Goal: Find specific page/section: Find specific page/section

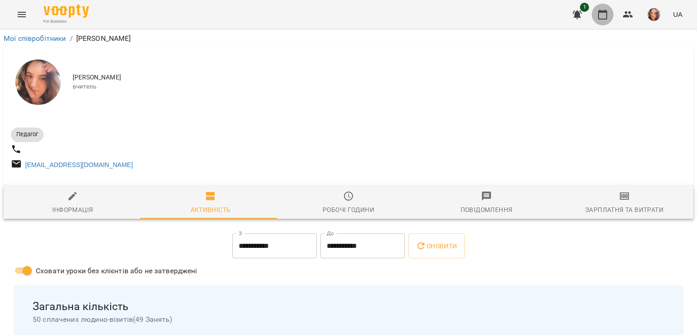
click at [600, 13] on icon "button" at bounding box center [602, 14] width 11 height 11
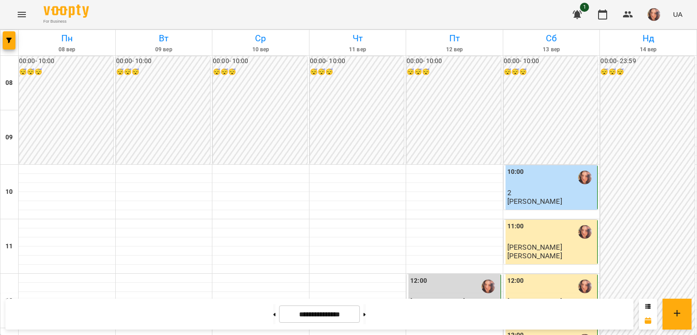
scroll to position [116, 0]
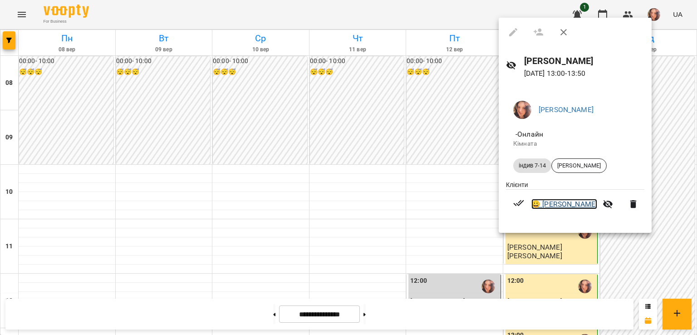
click at [588, 207] on link "😀 [PERSON_NAME]" at bounding box center [564, 204] width 66 height 11
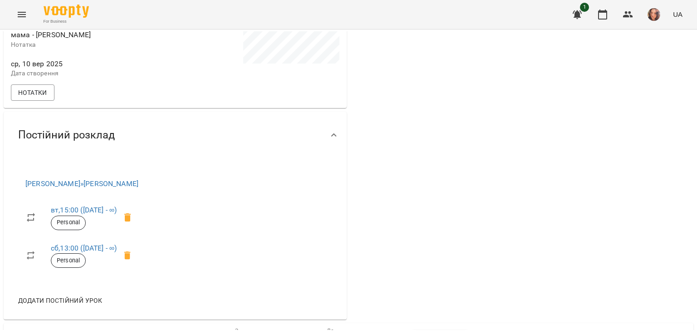
scroll to position [273, 0]
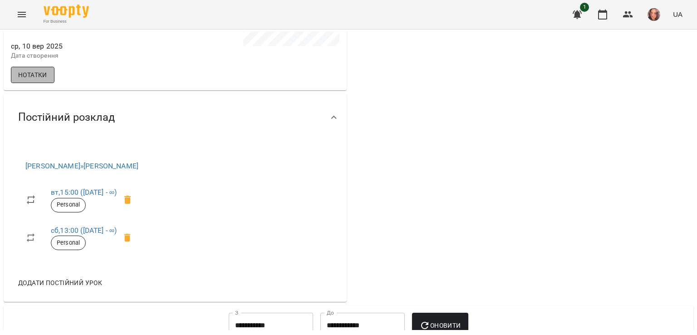
click at [36, 83] on button "Нотатки" at bounding box center [33, 75] width 44 height 16
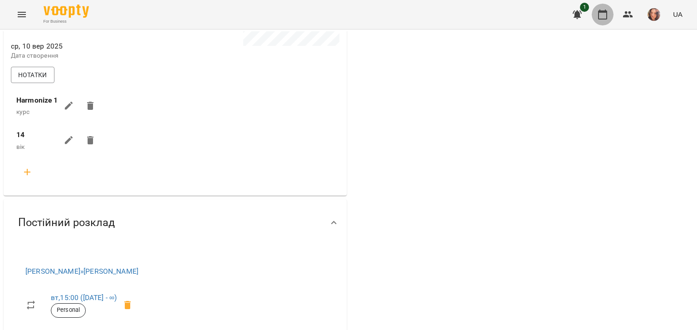
click at [599, 13] on icon "button" at bounding box center [602, 14] width 11 height 11
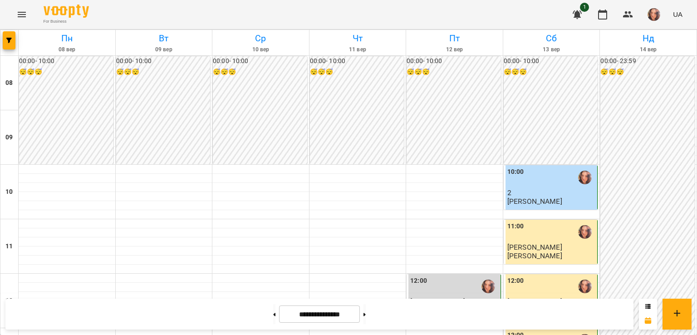
scroll to position [129, 0]
